Goal: Task Accomplishment & Management: Complete application form

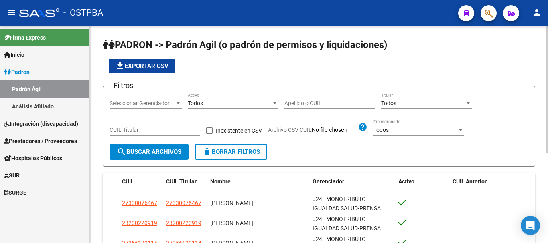
click at [178, 104] on div at bounding box center [178, 103] width 4 height 2
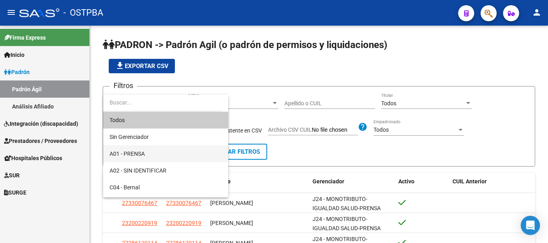
click at [132, 158] on span "A01 - PRENSA" at bounding box center [166, 154] width 112 height 17
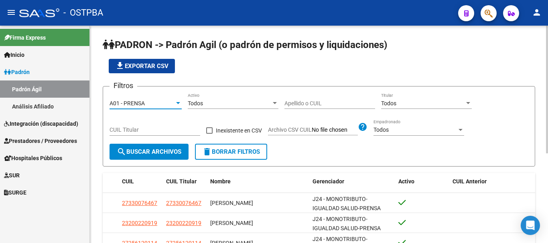
click at [303, 101] on input "Apellido o CUIL" at bounding box center [329, 103] width 91 height 7
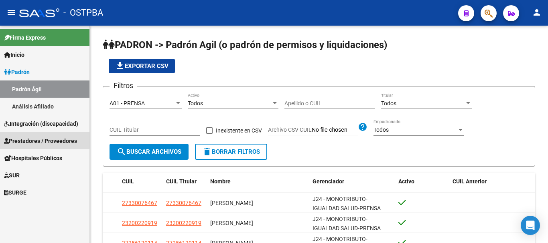
click at [32, 140] on span "Prestadores / Proveedores" at bounding box center [40, 141] width 73 height 9
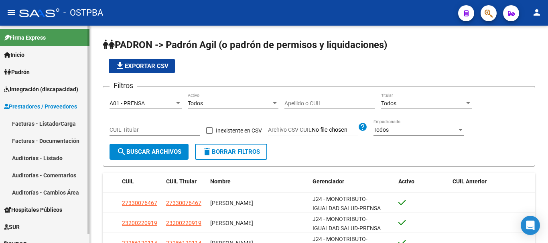
click at [22, 123] on link "Facturas - Listado/Carga" at bounding box center [44, 123] width 89 height 17
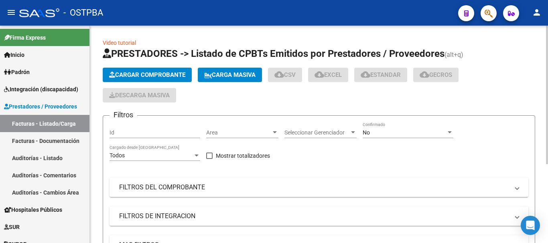
click at [136, 77] on span "Cargar Comprobante" at bounding box center [147, 74] width 76 height 7
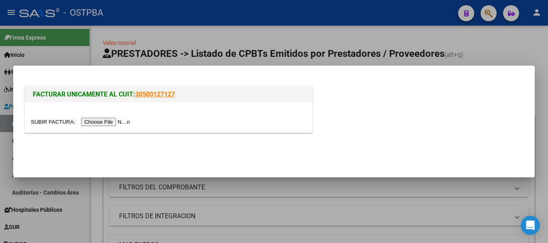
click at [103, 119] on input "file" at bounding box center [81, 122] width 101 height 8
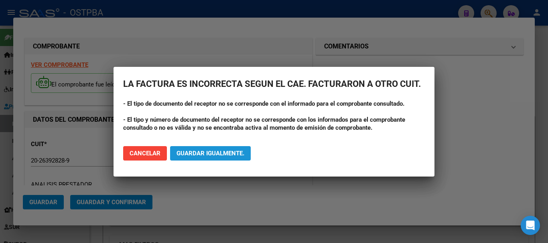
click at [199, 150] on span "Guardar igualmente." at bounding box center [210, 153] width 68 height 7
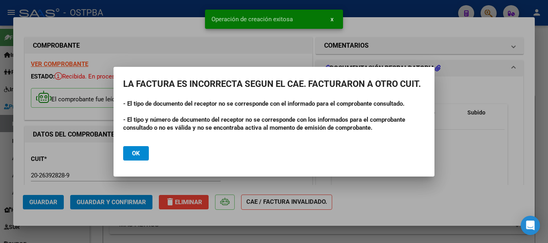
click at [134, 154] on span "Ok" at bounding box center [136, 153] width 8 height 7
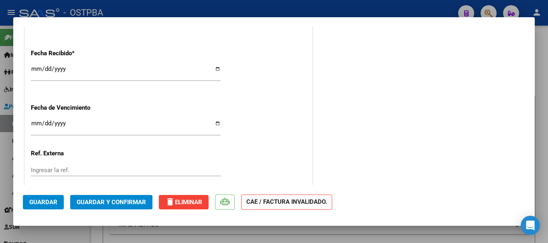
scroll to position [569, 0]
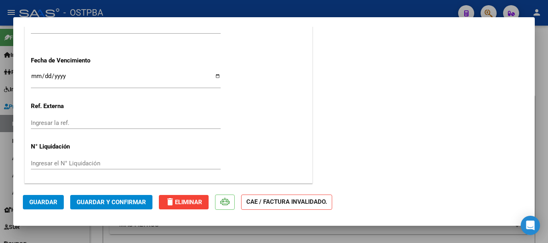
click at [213, 74] on input "Ingresar la fecha" at bounding box center [126, 79] width 190 height 13
click at [215, 76] on input "Ingresar la fecha" at bounding box center [126, 79] width 190 height 13
type input "2025-10-20"
click at [105, 202] on span "Guardar y Confirmar" at bounding box center [111, 202] width 69 height 7
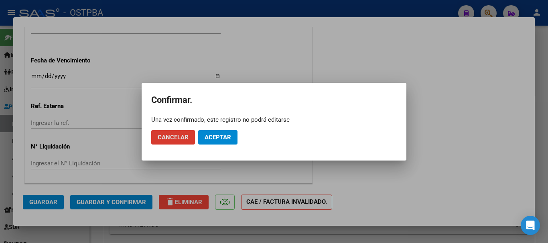
click at [215, 138] on span "Aceptar" at bounding box center [218, 137] width 26 height 7
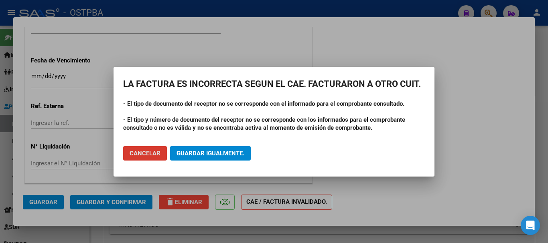
click at [189, 154] on span "Guardar igualmente." at bounding box center [210, 153] width 68 height 7
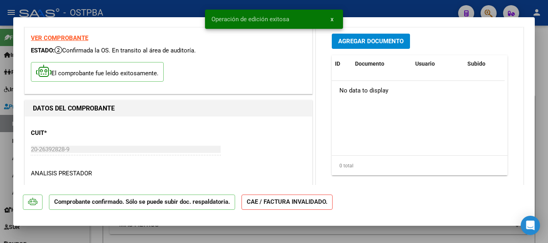
scroll to position [0, 0]
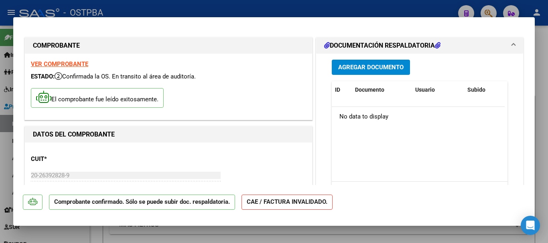
click at [369, 69] on span "Agregar Documento" at bounding box center [370, 67] width 65 height 7
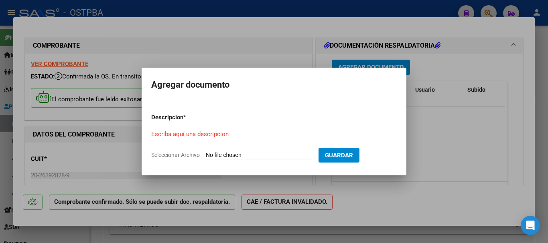
click at [176, 122] on p "Descripcion *" at bounding box center [188, 117] width 74 height 9
click at [164, 136] on input "Escriba aquí una descripcion" at bounding box center [235, 134] width 169 height 7
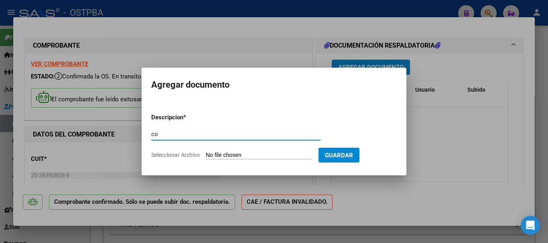
type input "c"
type input "Constancia fe de vida Enguix"
click at [241, 153] on input "Seleccionar Archivo" at bounding box center [259, 156] width 106 height 8
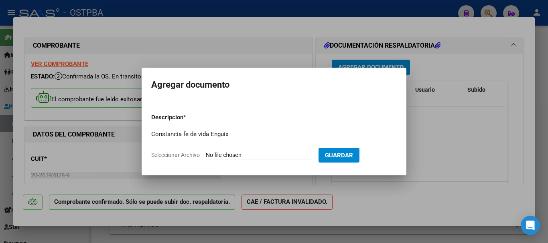
type input "C:\fakepath\Constancia Fe de vida Enguix_20251006_0001.pdf"
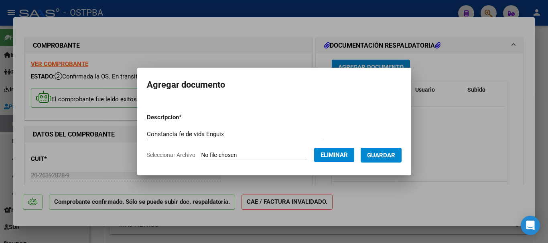
click at [381, 154] on span "Guardar" at bounding box center [381, 155] width 28 height 7
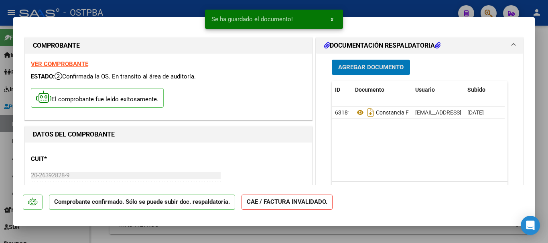
click at [365, 65] on span "Agregar Documento" at bounding box center [370, 67] width 65 height 7
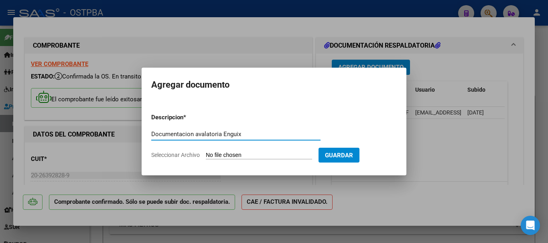
type input "Documentacion avalatoria Enguix"
click at [240, 156] on input "Seleccionar Archivo" at bounding box center [259, 156] width 106 height 8
type input "C:\fakepath\Documentacion avalatoria Enguix_20250603_0001.pdf"
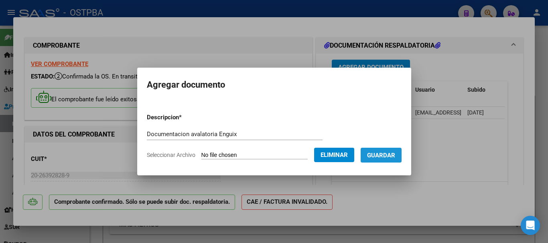
click at [387, 152] on span "Guardar" at bounding box center [381, 155] width 28 height 7
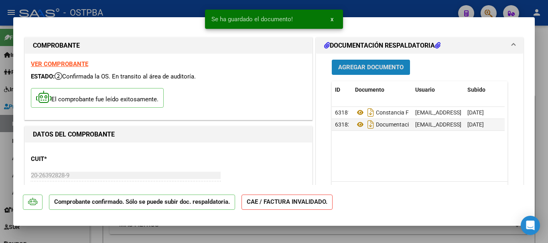
click at [363, 65] on span "Agregar Documento" at bounding box center [370, 67] width 65 height 7
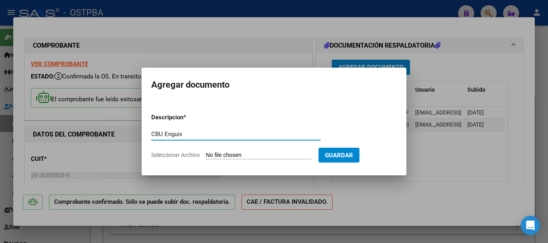
type input "CBU Enguix"
click at [242, 156] on input "Seleccionar Archivo" at bounding box center [259, 156] width 106 height 8
type input "C:\fakepath\CBU Enguix.docx"
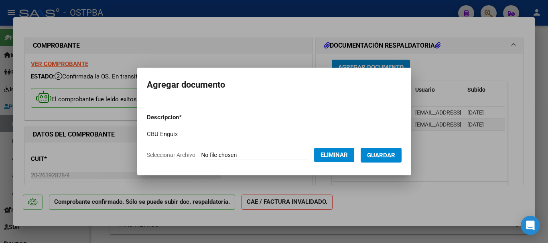
click at [386, 154] on span "Guardar" at bounding box center [381, 155] width 28 height 7
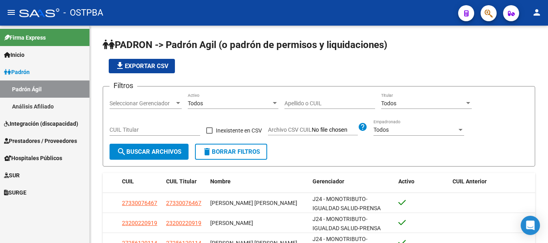
click at [28, 140] on span "Prestadores / Proveedores" at bounding box center [40, 141] width 73 height 9
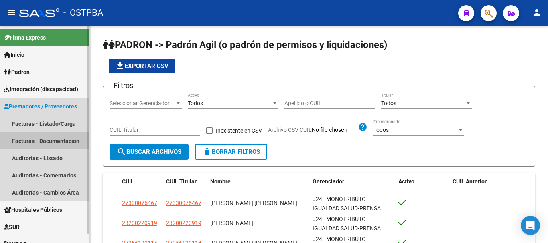
click at [34, 142] on link "Facturas - Documentación" at bounding box center [44, 140] width 89 height 17
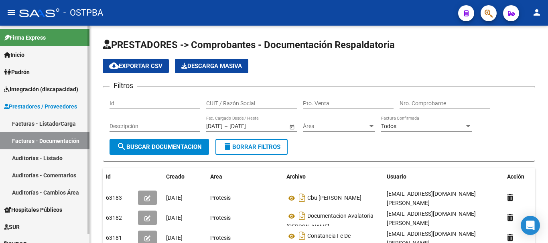
click at [25, 159] on link "Auditorías - Listado" at bounding box center [44, 158] width 89 height 17
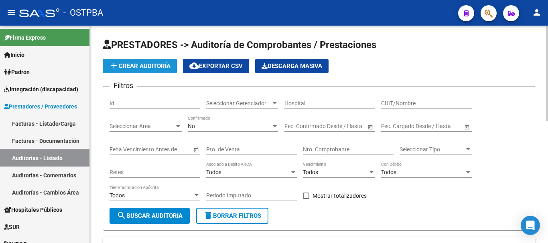
click at [154, 63] on span "add Crear Auditoría" at bounding box center [139, 66] width 61 height 7
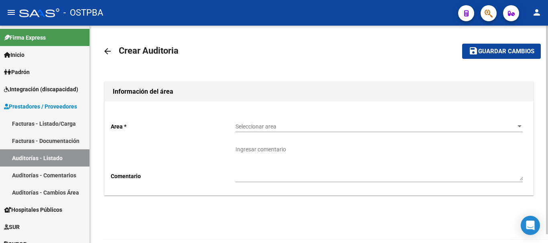
click at [520, 125] on div at bounding box center [519, 127] width 7 height 6
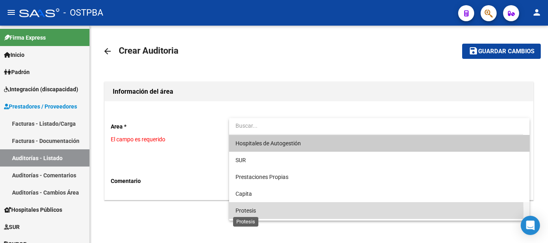
click at [251, 212] on span "Protesis" at bounding box center [245, 211] width 20 height 6
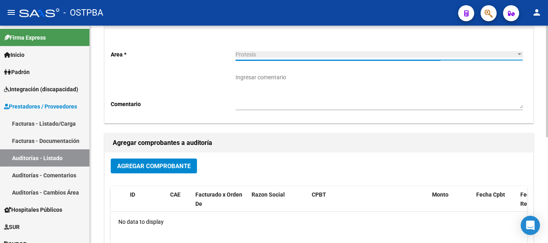
scroll to position [45, 0]
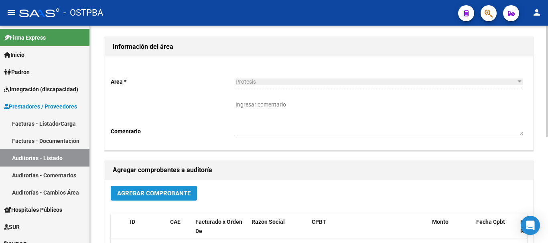
click at [148, 194] on span "Agregar Comprobante" at bounding box center [153, 193] width 73 height 7
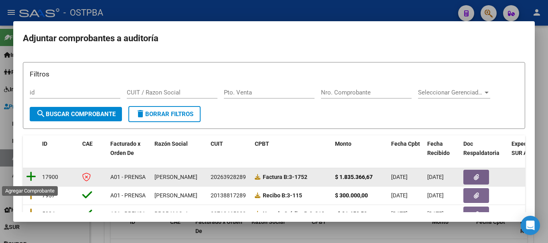
click at [30, 178] on icon at bounding box center [31, 176] width 10 height 11
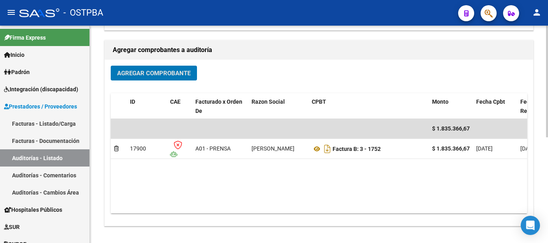
scroll to position [0, 0]
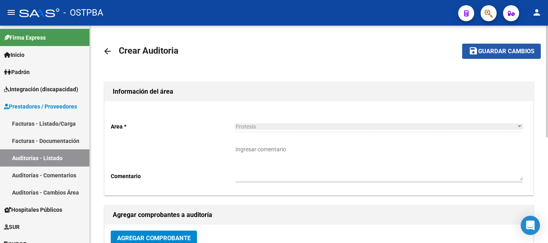
click at [492, 51] on span "Guardar cambios" at bounding box center [506, 51] width 56 height 7
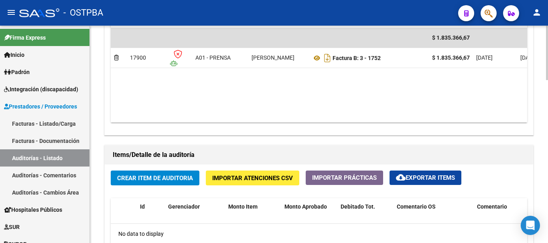
scroll to position [481, 0]
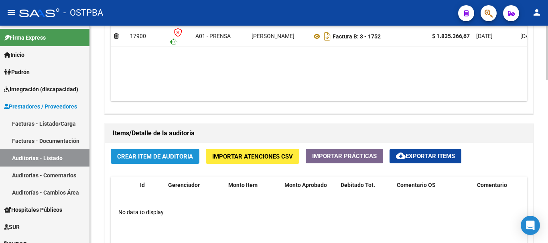
click at [149, 153] on span "Crear Item de Auditoria" at bounding box center [155, 156] width 76 height 7
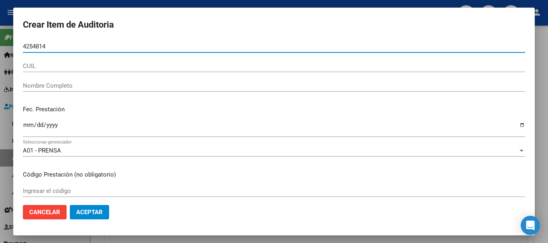
type input "4254814"
click at [36, 67] on input "CUIL" at bounding box center [274, 66] width 502 height 7
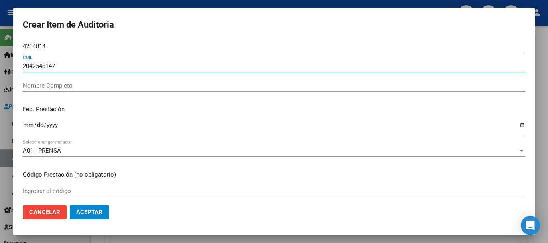
type input "2042548147"
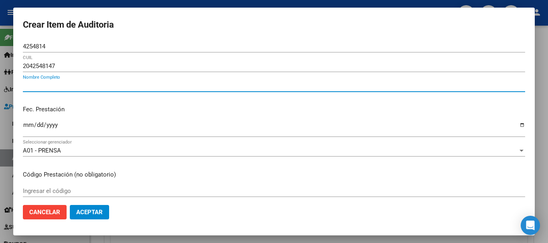
click at [121, 87] on input "Nombre Completo" at bounding box center [274, 85] width 502 height 7
click at [31, 65] on input "2042548147" at bounding box center [274, 66] width 502 height 7
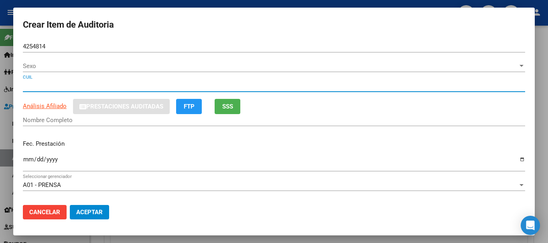
type input "04254814"
type input "20042548147"
type input "[PERSON_NAME]"
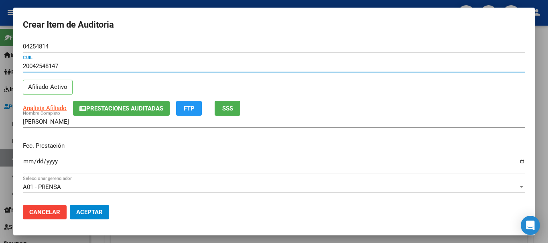
type input "20042548147"
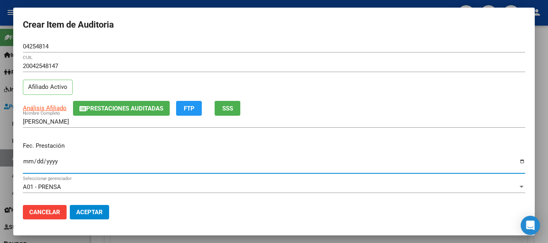
click at [514, 160] on input "Ingresar la fecha" at bounding box center [274, 164] width 502 height 13
type input "[DATE]"
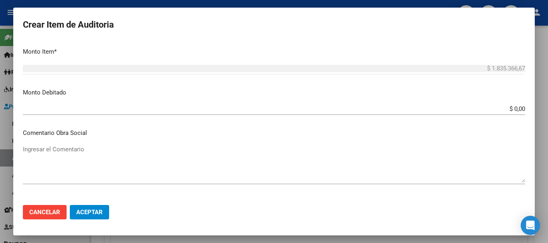
scroll to position [241, 0]
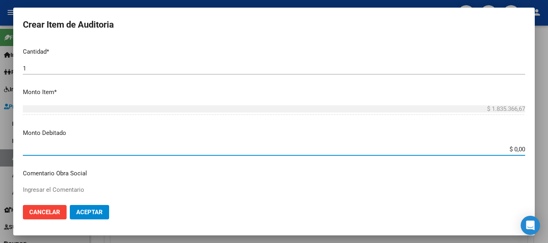
click at [517, 148] on input "$ 0,00" at bounding box center [274, 149] width 502 height 7
type input "$ 588.101,12"
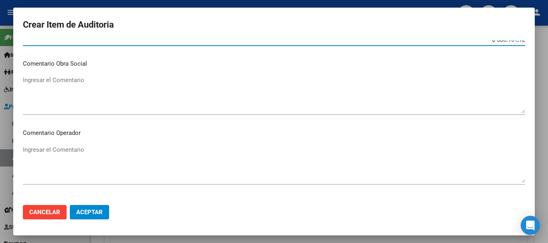
scroll to position [361, 0]
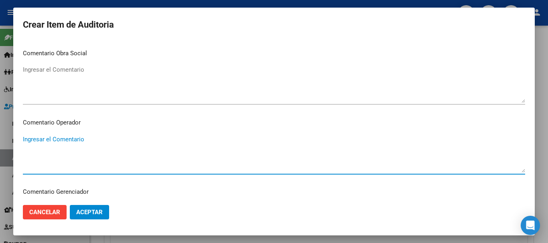
click at [33, 138] on textarea "Ingresar el Comentario" at bounding box center [274, 154] width 502 height 38
click at [85, 141] on textarea "Corresponde a la internacion geriatrica" at bounding box center [274, 154] width 502 height 38
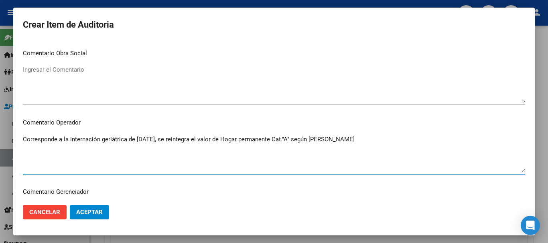
click at [364, 139] on textarea "Corresponde a la internación geriátrica de [DATE], se reintegra el valor de Hog…" at bounding box center [274, 154] width 502 height 38
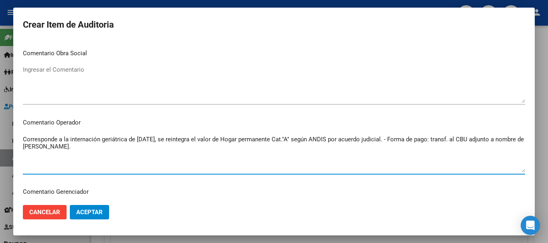
drag, startPoint x: 105, startPoint y: 148, endPoint x: 149, endPoint y: 197, distance: 65.6
click at [150, 197] on p "Comentario Gerenciador" at bounding box center [274, 192] width 502 height 9
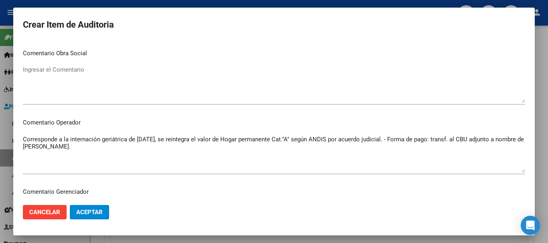
click at [133, 139] on textarea "Corresponde a la internación geriátrica de [DATE], se reintegra el valor de Hog…" at bounding box center [274, 154] width 502 height 38
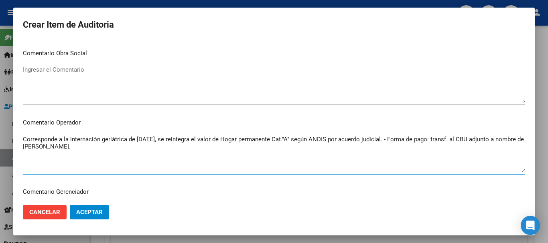
click at [135, 140] on textarea "Corresponde a la internación geriátrica de [DATE], se reintegra el valor de Hog…" at bounding box center [274, 154] width 502 height 38
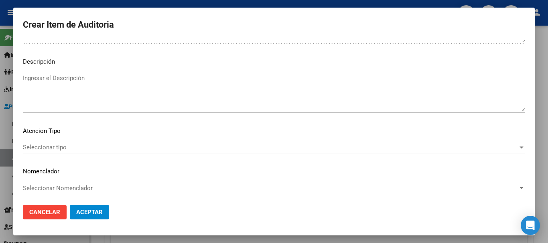
scroll to position [564, 0]
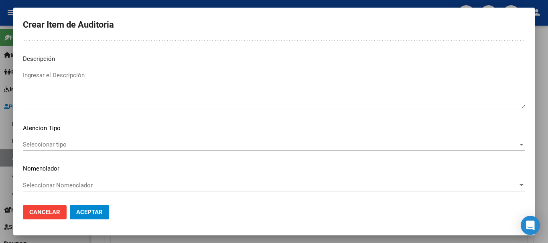
type textarea "Corresponde a la internación geriátrica del mes de [DATE], se reintegra el valo…"
click at [87, 210] on span "Aceptar" at bounding box center [89, 212] width 26 height 7
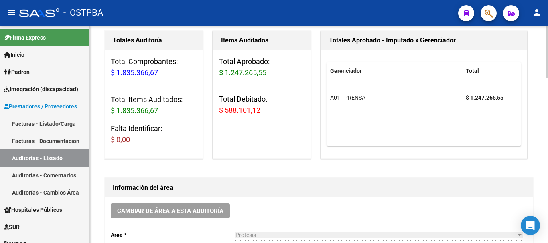
scroll to position [0, 0]
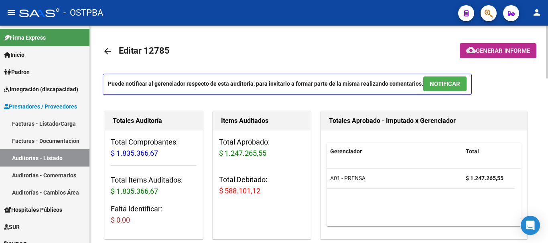
click at [490, 48] on span "Generar informe" at bounding box center [503, 50] width 54 height 7
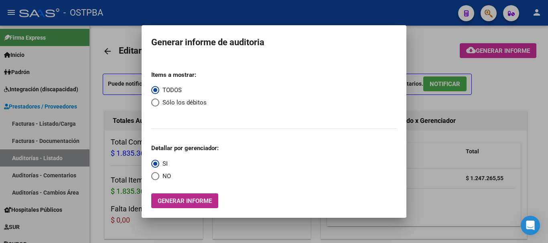
click at [195, 201] on span "Generar informe" at bounding box center [185, 201] width 54 height 7
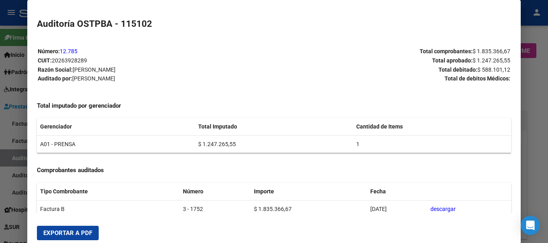
click at [65, 232] on span "Exportar a PDF" at bounding box center [67, 233] width 49 height 7
click at [533, 87] on div at bounding box center [274, 121] width 548 height 243
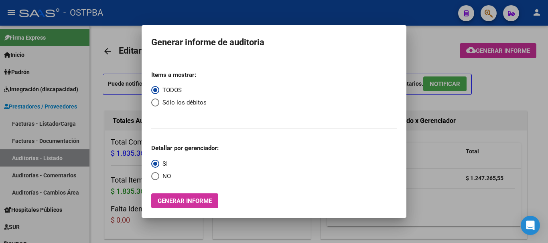
click at [503, 81] on div at bounding box center [274, 121] width 548 height 243
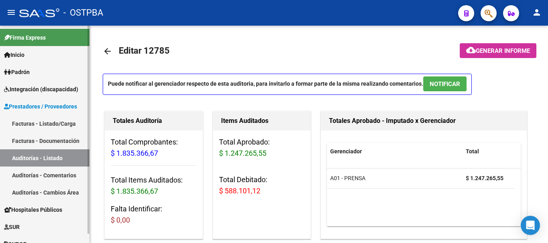
click at [22, 68] on span "Padrón" at bounding box center [17, 72] width 26 height 9
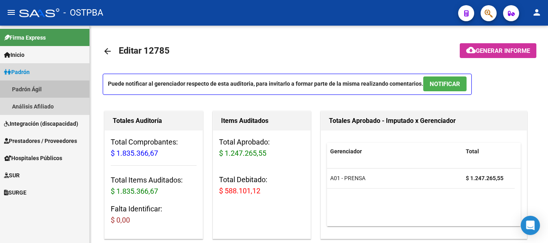
click at [19, 86] on link "Padrón Ágil" at bounding box center [44, 89] width 89 height 17
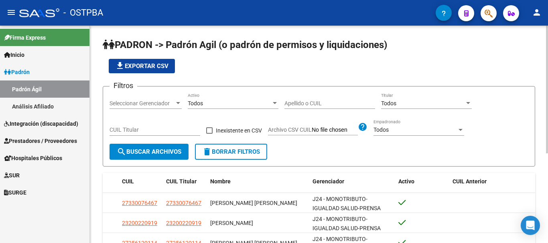
click at [177, 102] on div at bounding box center [178, 103] width 4 height 2
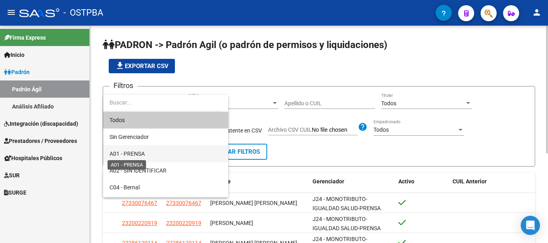
drag, startPoint x: 138, startPoint y: 153, endPoint x: 182, endPoint y: 145, distance: 44.8
click at [140, 153] on span "A01 - PRENSA" at bounding box center [127, 154] width 35 height 6
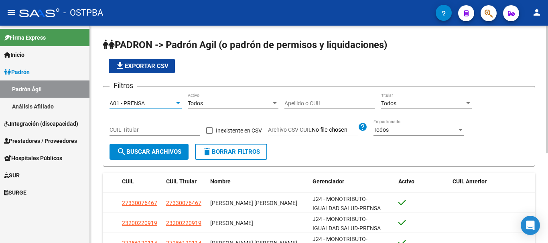
click at [290, 103] on input "Apellido o CUIL" at bounding box center [329, 103] width 91 height 7
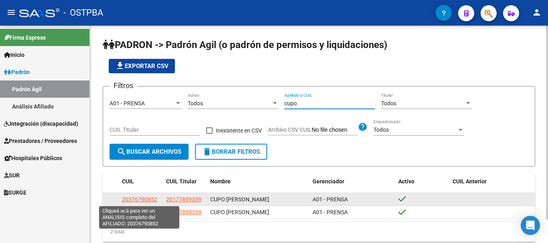
click at [131, 197] on span "20376790852" at bounding box center [139, 200] width 35 height 6
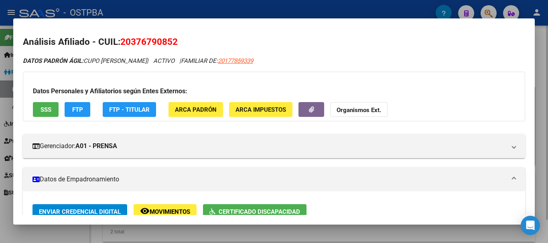
drag, startPoint x: 238, startPoint y: 234, endPoint x: 257, endPoint y: 190, distance: 48.4
click at [238, 233] on div at bounding box center [274, 121] width 548 height 243
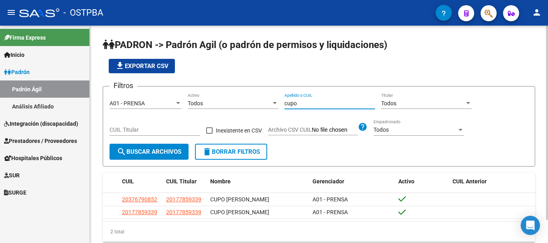
click at [303, 103] on input "cupo" at bounding box center [329, 103] width 91 height 7
type input "c"
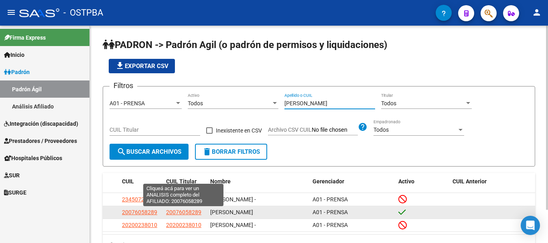
type input "[PERSON_NAME]"
click at [172, 212] on span "20076058289" at bounding box center [183, 212] width 35 height 6
type textarea "20076058289"
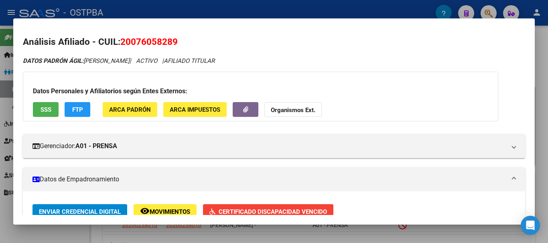
click at [239, 243] on div at bounding box center [274, 121] width 548 height 243
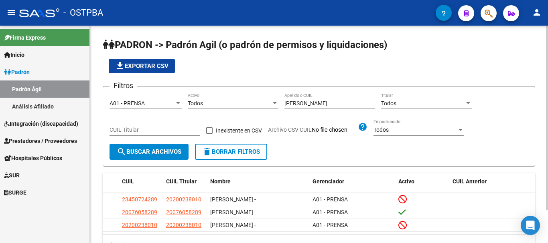
click at [311, 105] on div "[PERSON_NAME] Apellido o CUIL" at bounding box center [329, 101] width 91 height 16
type input "s"
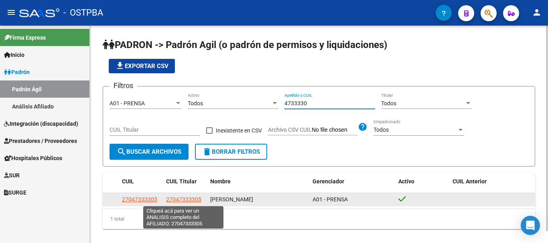
type input "4733330"
click at [175, 200] on span "27047333305" at bounding box center [183, 200] width 35 height 6
type textarea "27047333305"
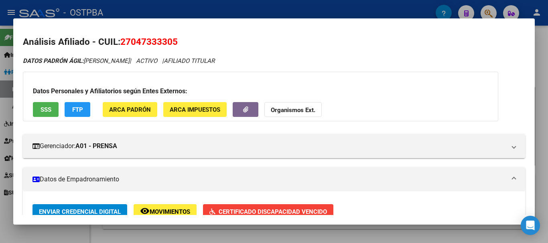
drag, startPoint x: 209, startPoint y: 235, endPoint x: 278, endPoint y: 182, distance: 87.5
click at [209, 235] on div at bounding box center [274, 121] width 548 height 243
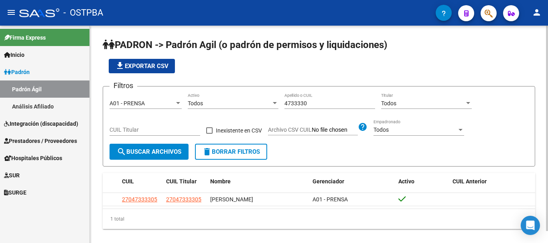
click at [307, 99] on div "4733330 Apellido o CUIL" at bounding box center [329, 101] width 91 height 16
type input "4"
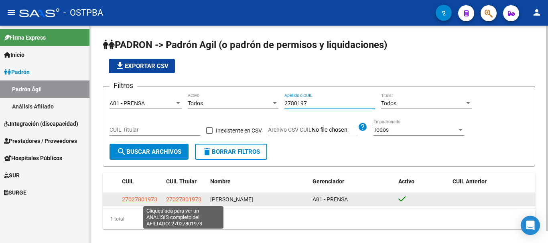
type input "2780197"
click at [179, 200] on span "27027801973" at bounding box center [183, 200] width 35 height 6
type textarea "27027801973"
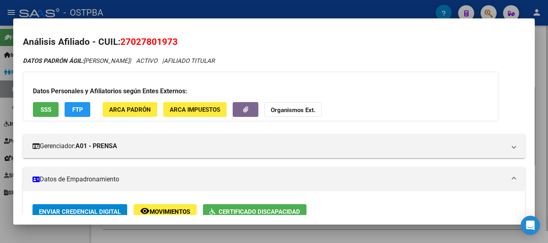
click at [214, 235] on div at bounding box center [274, 121] width 548 height 243
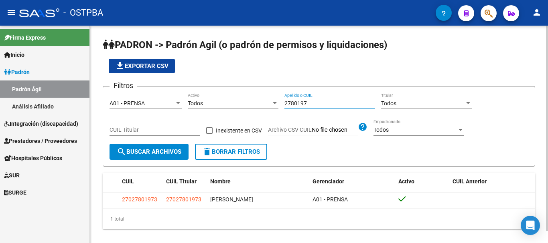
click at [310, 103] on input "2780197" at bounding box center [329, 103] width 91 height 7
type input "2"
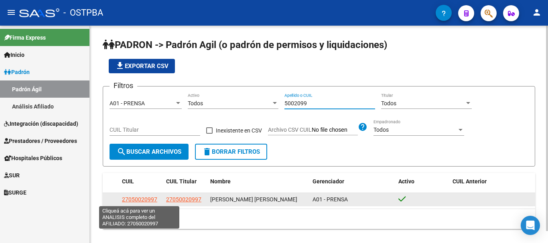
type input "5002099"
click at [134, 201] on span "27050020997" at bounding box center [139, 200] width 35 height 6
type textarea "27050020997"
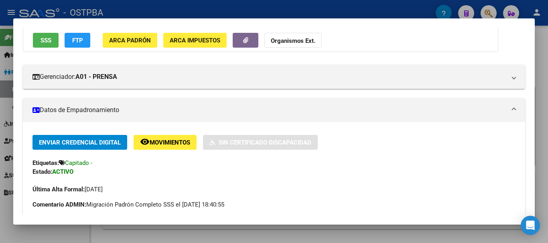
scroll to position [80, 0]
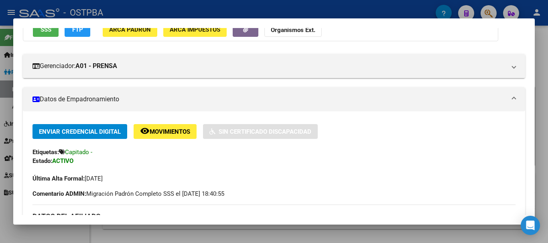
click at [274, 238] on div at bounding box center [274, 121] width 548 height 243
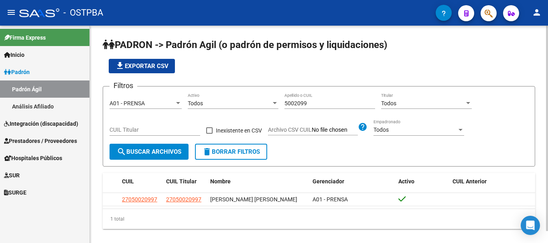
click at [320, 105] on input "5002099" at bounding box center [329, 103] width 91 height 7
type input "5"
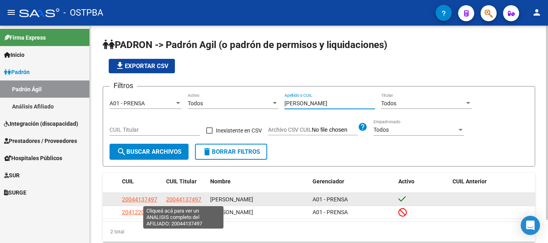
type input "[PERSON_NAME]"
click at [178, 197] on span "20044137497" at bounding box center [183, 200] width 35 height 6
copy span "4"
type textarea "20044137497"
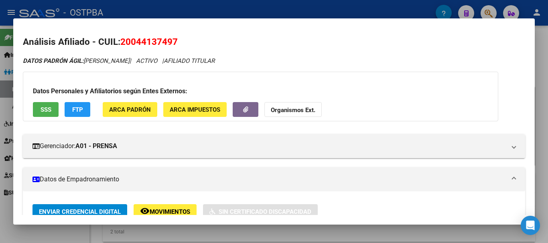
click at [162, 232] on div at bounding box center [274, 121] width 548 height 243
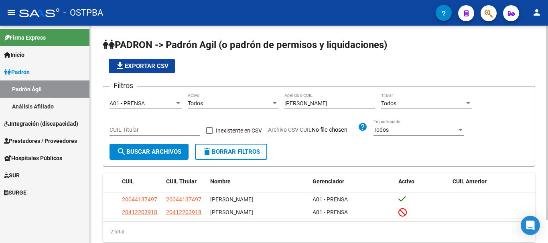
click at [311, 104] on input "[PERSON_NAME]" at bounding box center [329, 103] width 91 height 7
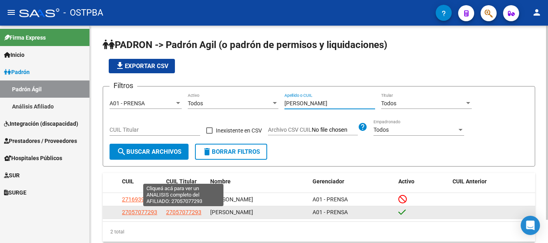
type input "[PERSON_NAME]"
click at [175, 214] on span "27057077293" at bounding box center [183, 212] width 35 height 6
type textarea "27057077293"
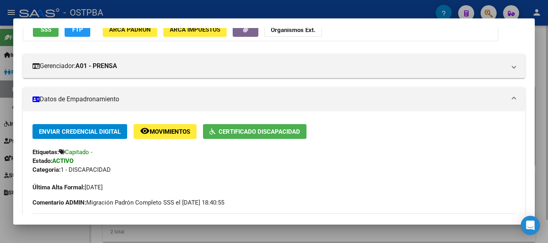
drag, startPoint x: 226, startPoint y: 229, endPoint x: 269, endPoint y: 152, distance: 88.5
click at [225, 229] on div at bounding box center [274, 121] width 548 height 243
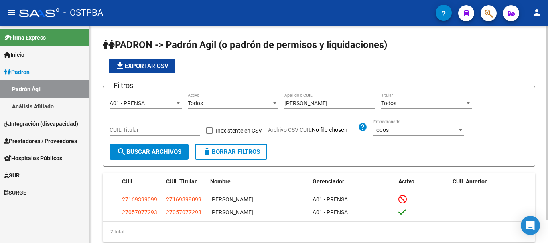
click at [312, 102] on input "[PERSON_NAME]" at bounding box center [329, 103] width 91 height 7
type input "c"
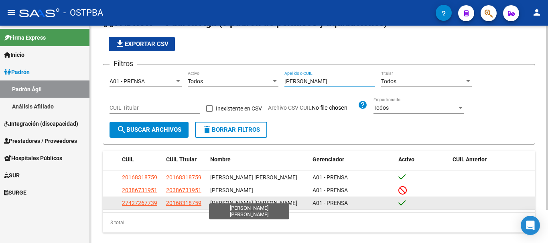
scroll to position [39, 0]
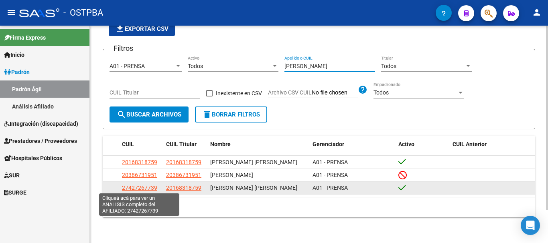
type input "[PERSON_NAME]"
click at [136, 188] on span "27427267739" at bounding box center [139, 188] width 35 height 6
type textarea "27427267739"
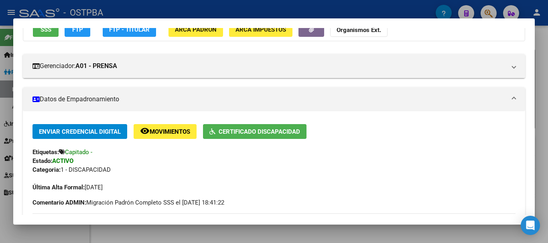
scroll to position [0, 0]
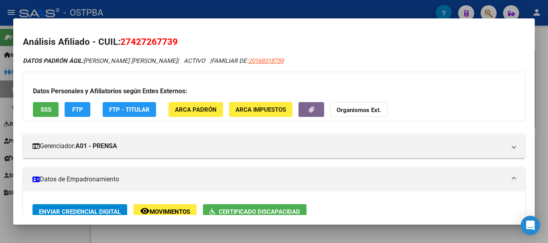
click at [227, 229] on div at bounding box center [274, 121] width 548 height 243
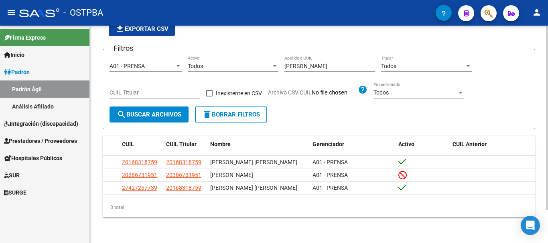
drag, startPoint x: 307, startPoint y: 66, endPoint x: 297, endPoint y: 68, distance: 10.2
click at [297, 68] on div "[PERSON_NAME] Apellido o CUIL" at bounding box center [329, 64] width 91 height 16
type input "l"
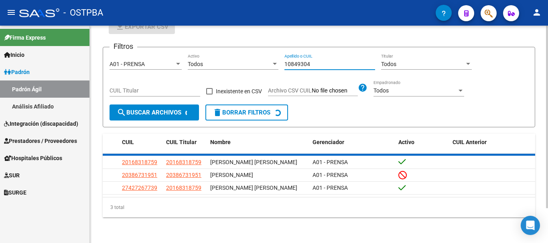
scroll to position [13, 0]
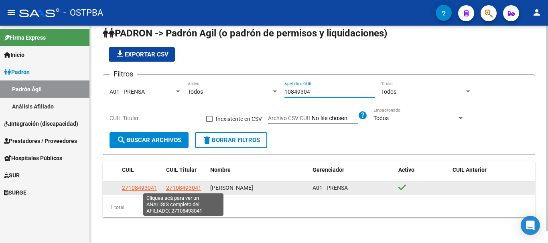
type input "10849304"
click at [174, 185] on span "27108493041" at bounding box center [183, 188] width 35 height 6
type textarea "27108493041"
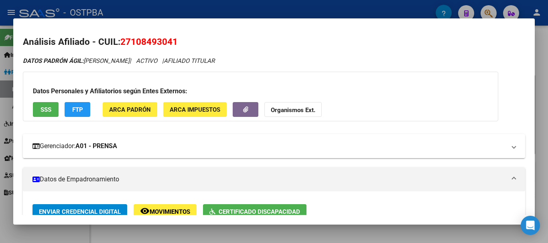
scroll to position [40, 0]
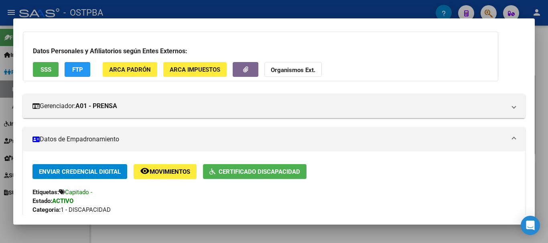
click at [239, 229] on div at bounding box center [274, 121] width 548 height 243
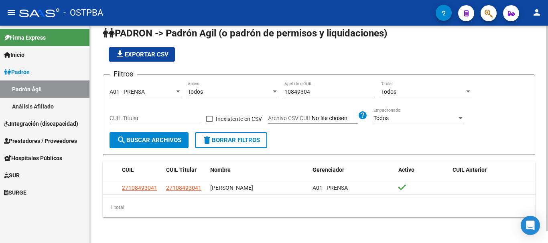
click at [321, 89] on input "10849304" at bounding box center [329, 92] width 91 height 7
type input "1"
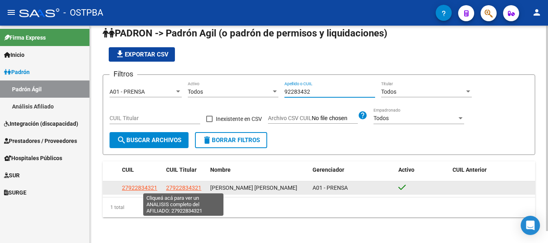
type input "92283432"
click at [183, 190] on span "27922834321" at bounding box center [183, 188] width 35 height 6
type textarea "27922834321"
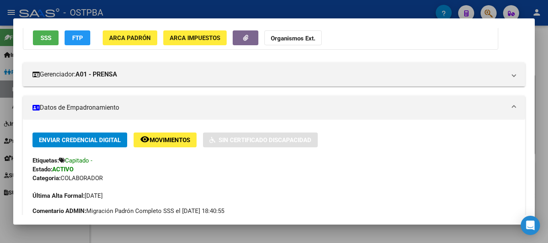
scroll to position [0, 0]
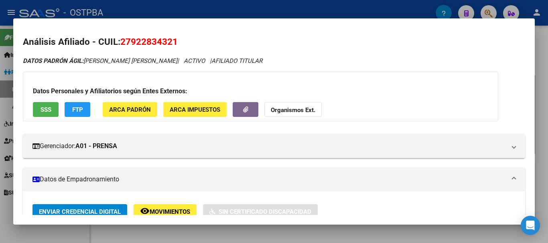
click at [204, 233] on div at bounding box center [274, 121] width 548 height 243
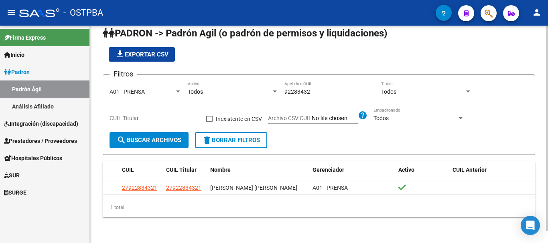
click at [317, 91] on input "92283432" at bounding box center [329, 92] width 91 height 7
type input "9"
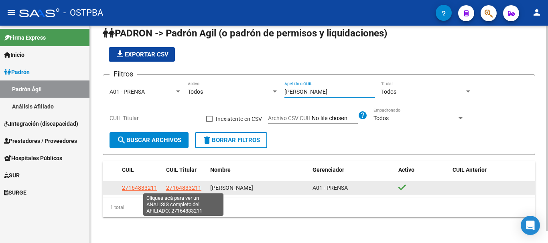
type input "[PERSON_NAME]"
click at [178, 187] on span "27164833211" at bounding box center [183, 188] width 35 height 6
type textarea "27164833211"
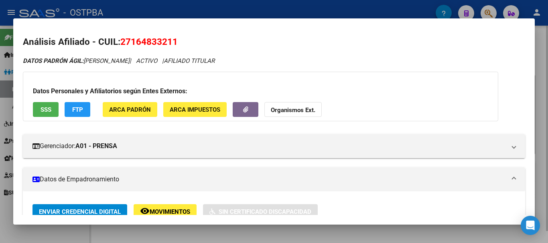
drag, startPoint x: 226, startPoint y: 236, endPoint x: 233, endPoint y: 226, distance: 12.6
click at [226, 236] on div at bounding box center [274, 121] width 548 height 243
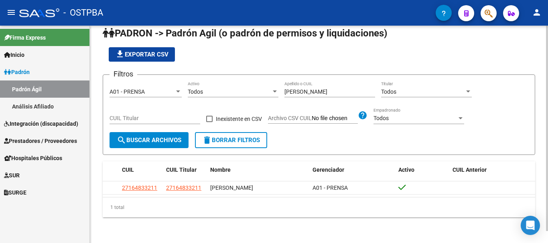
click at [310, 90] on input "[PERSON_NAME]" at bounding box center [329, 92] width 91 height 7
type input "p"
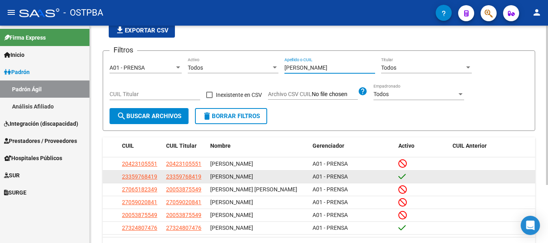
scroll to position [53, 0]
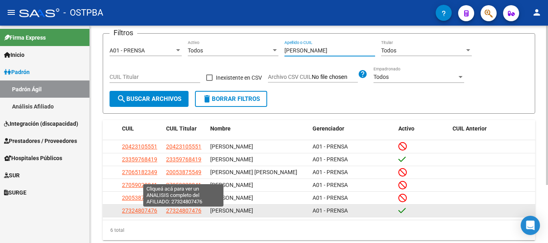
type input "[PERSON_NAME]"
click at [174, 214] on span "27324807476" at bounding box center [183, 211] width 35 height 6
type textarea "27324807476"
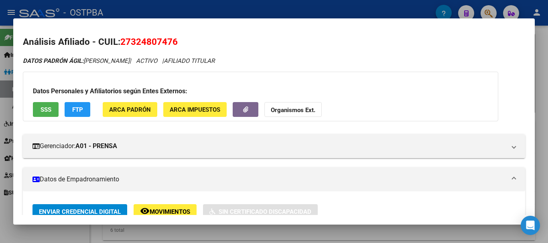
click at [274, 240] on div at bounding box center [274, 121] width 548 height 243
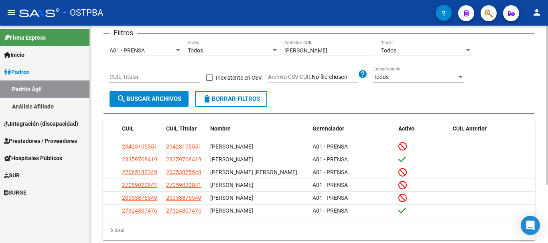
click at [303, 55] on div "[PERSON_NAME] Apellido o CUIL" at bounding box center [329, 48] width 91 height 16
type input "p"
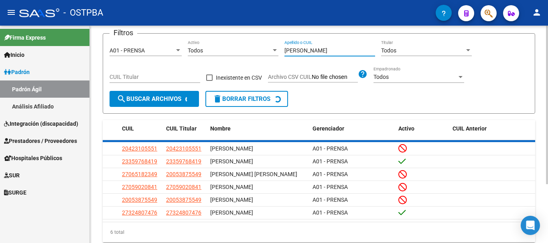
scroll to position [13, 0]
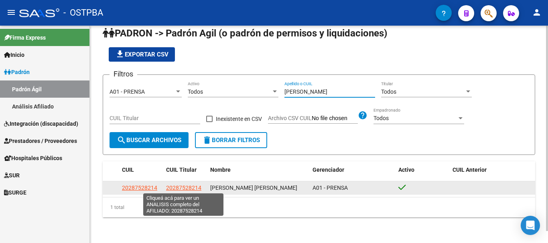
type input "[PERSON_NAME]"
click at [174, 187] on span "20287528214" at bounding box center [183, 188] width 35 height 6
type textarea "20287528214"
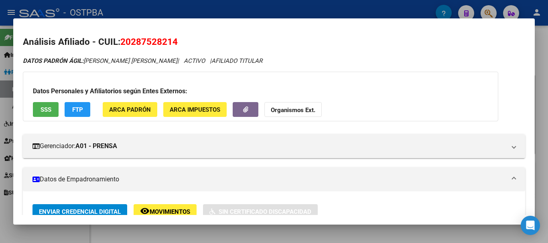
click at [217, 239] on div at bounding box center [274, 121] width 548 height 243
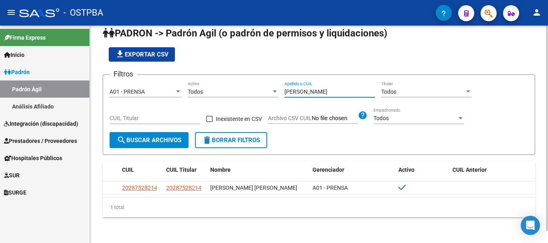
click at [308, 93] on input "[PERSON_NAME]" at bounding box center [329, 92] width 91 height 7
type input "b"
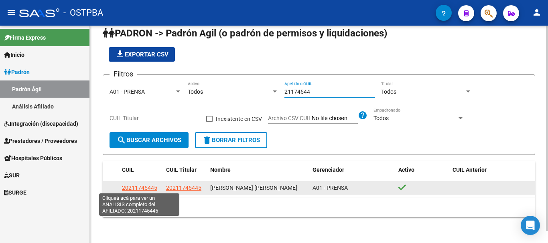
type input "21174544"
click at [139, 185] on span "20211745445" at bounding box center [139, 188] width 35 height 6
type textarea "20211745445"
